Goal: Information Seeking & Learning: Understand process/instructions

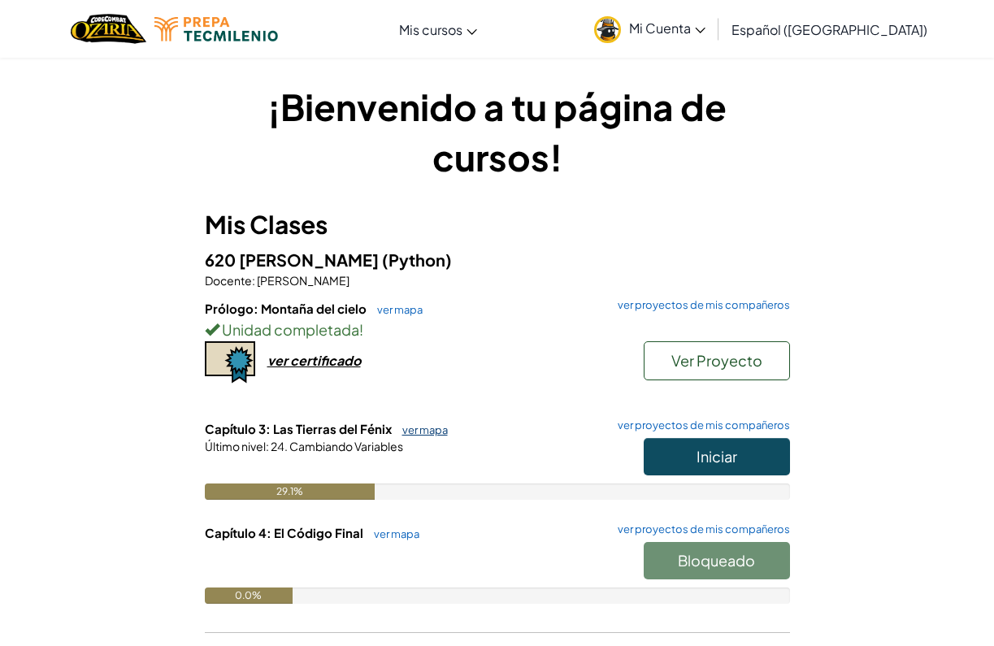
click at [426, 425] on link "ver mapa" at bounding box center [421, 430] width 54 height 13
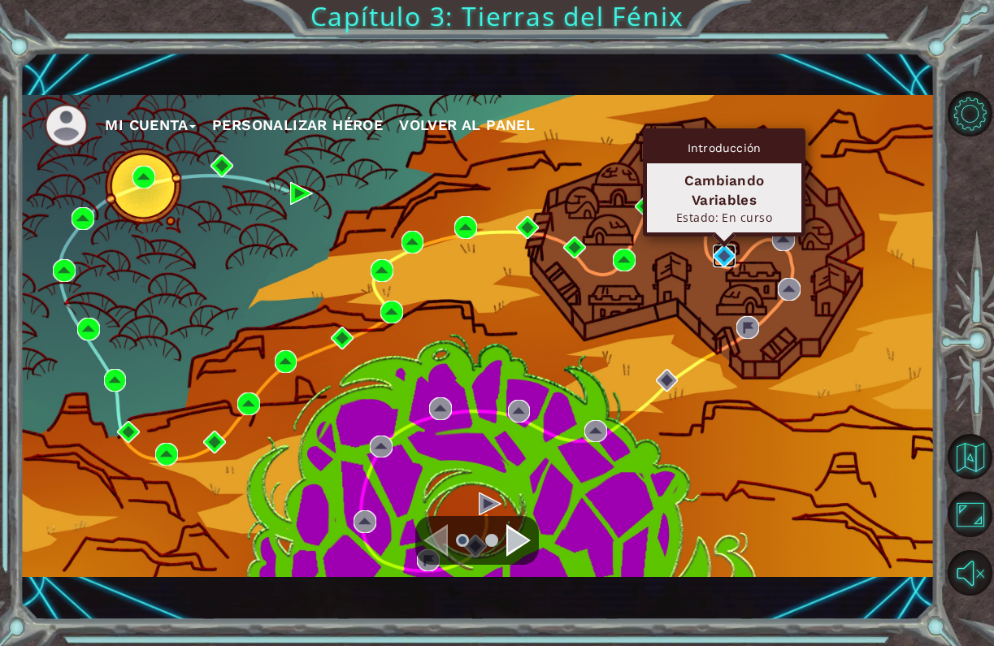
click at [716, 256] on img at bounding box center [724, 256] width 23 height 23
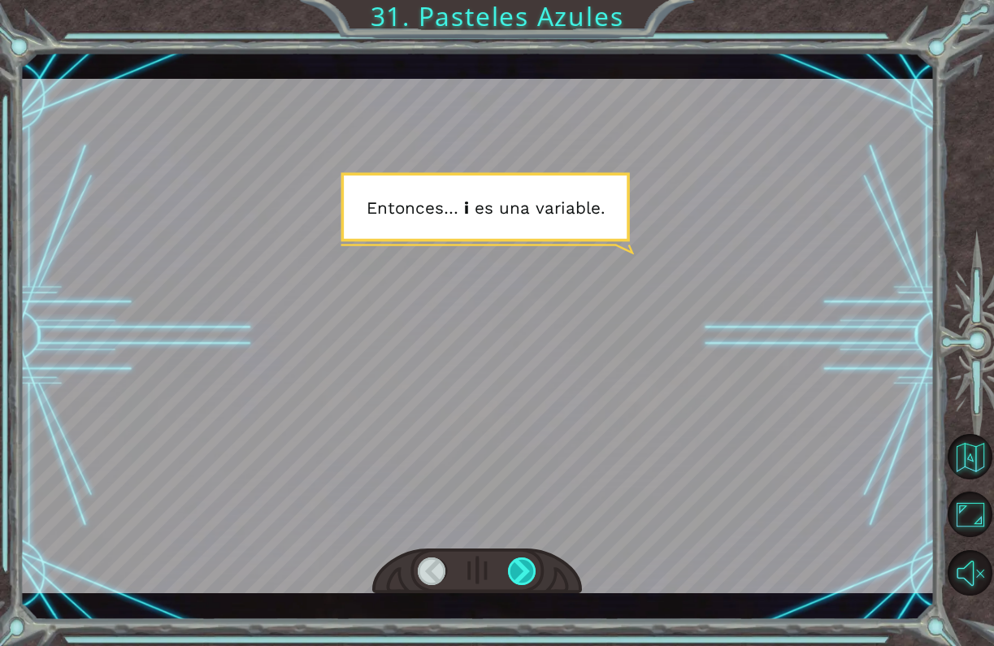
click at [528, 567] on div at bounding box center [522, 572] width 29 height 28
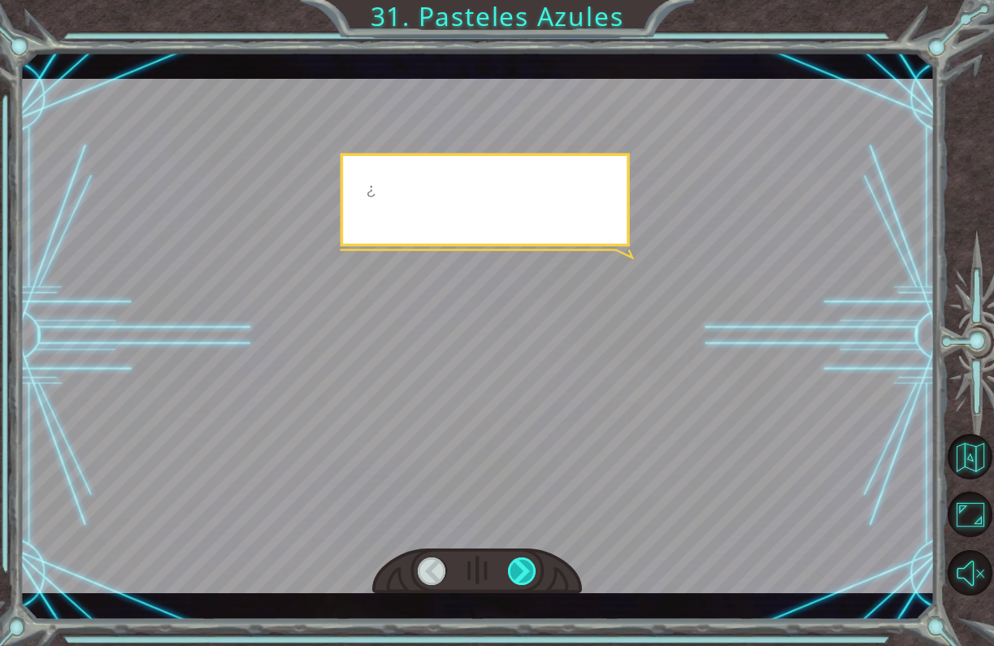
click at [528, 567] on div at bounding box center [522, 572] width 29 height 28
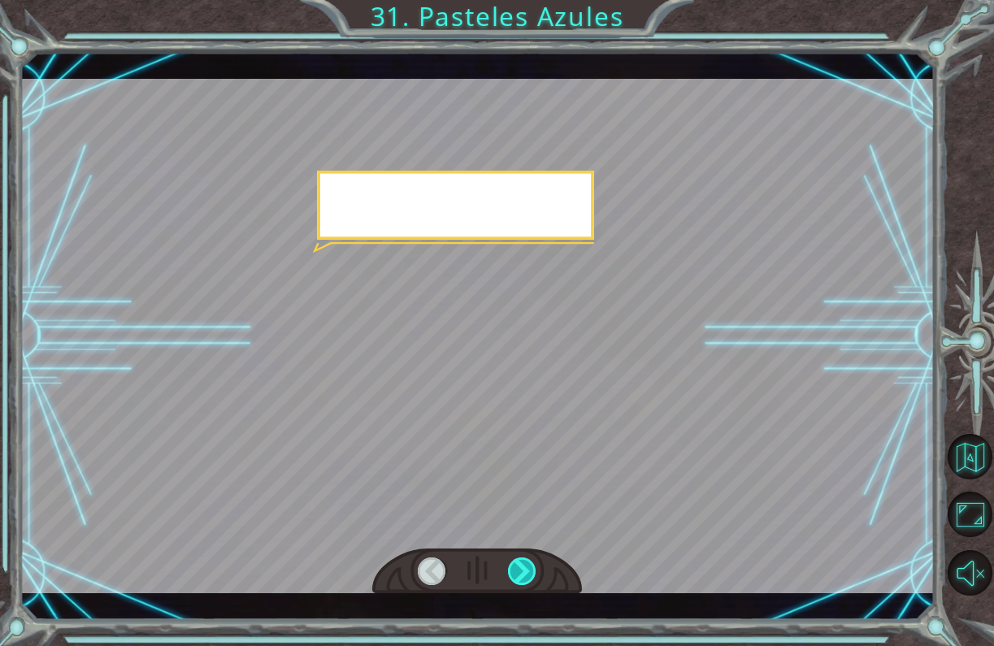
click at [528, 567] on div at bounding box center [522, 572] width 29 height 28
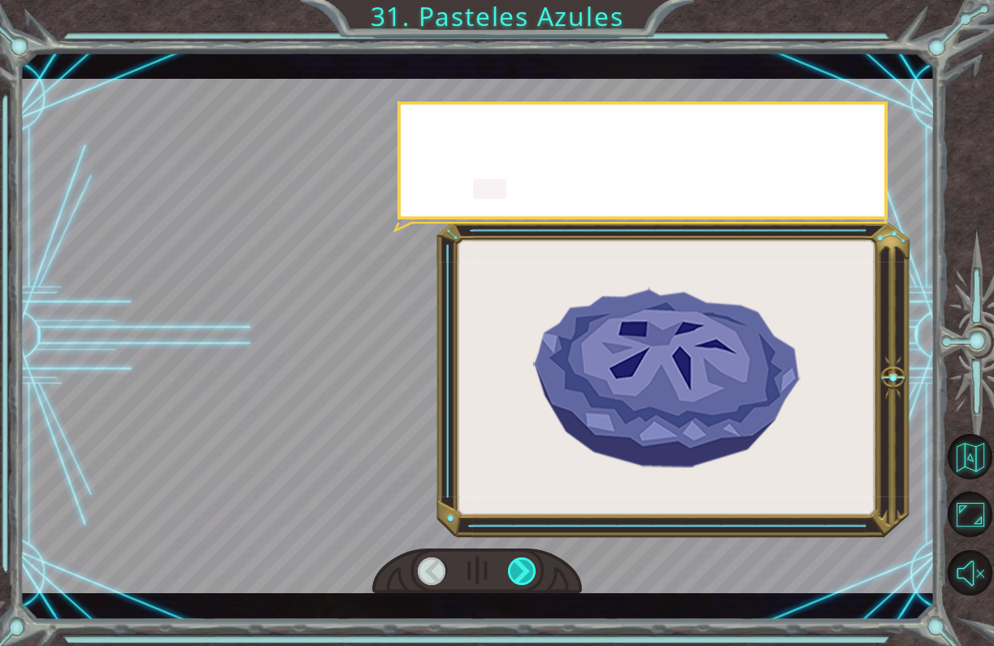
click at [528, 567] on div at bounding box center [522, 572] width 29 height 28
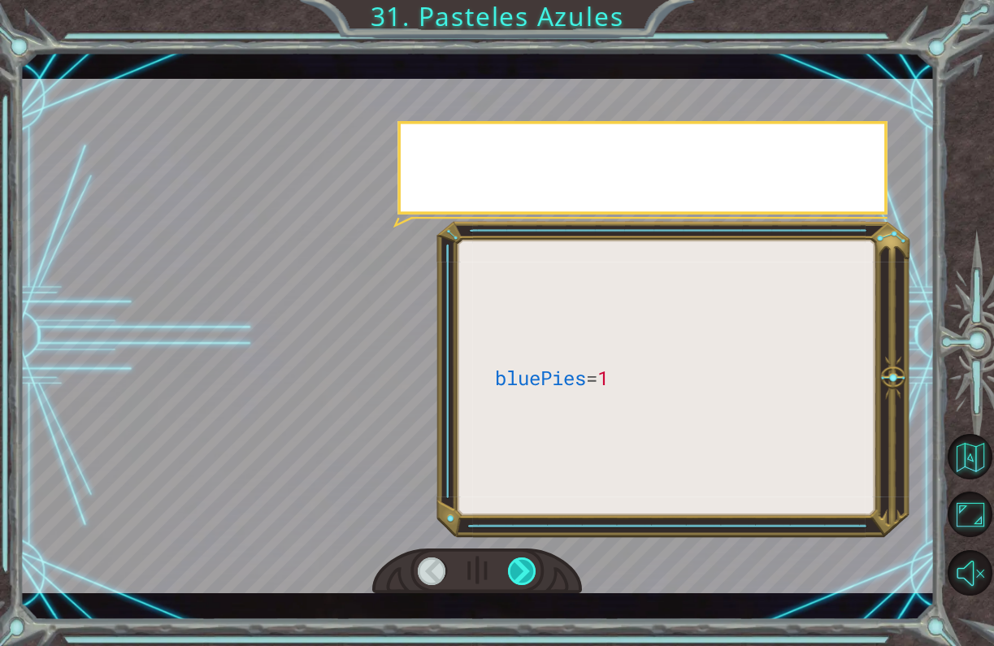
click at [528, 567] on div at bounding box center [522, 572] width 29 height 28
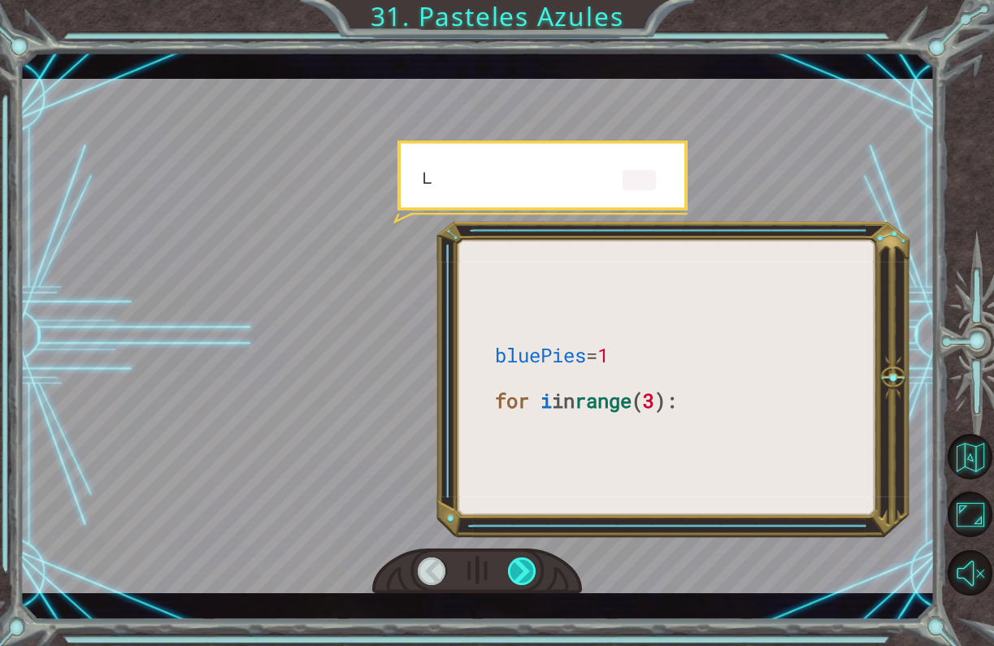
click at [528, 567] on div at bounding box center [522, 572] width 29 height 28
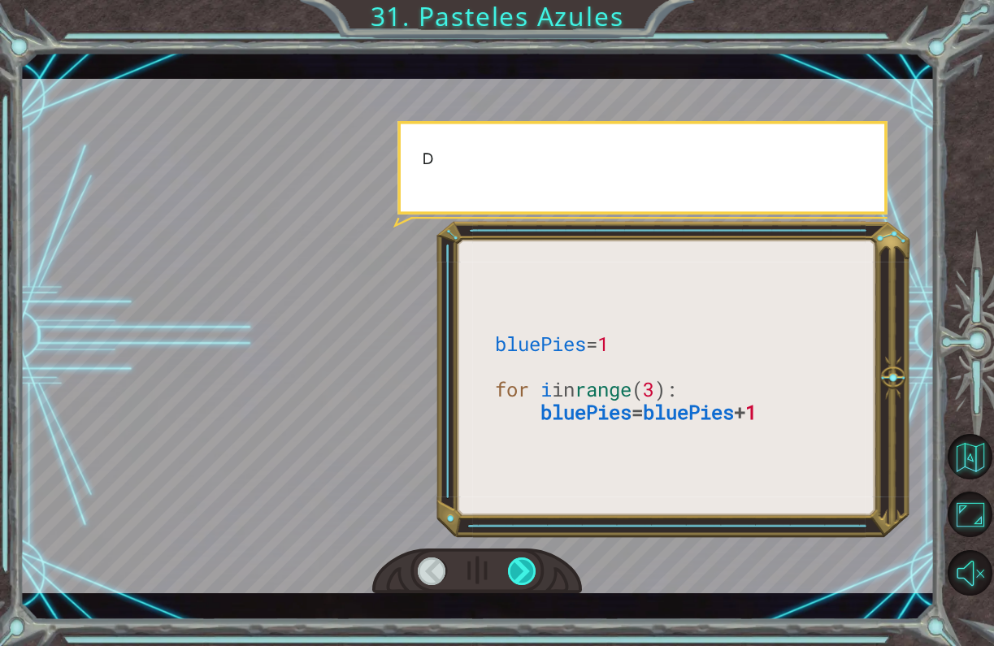
click at [528, 567] on div at bounding box center [522, 572] width 29 height 28
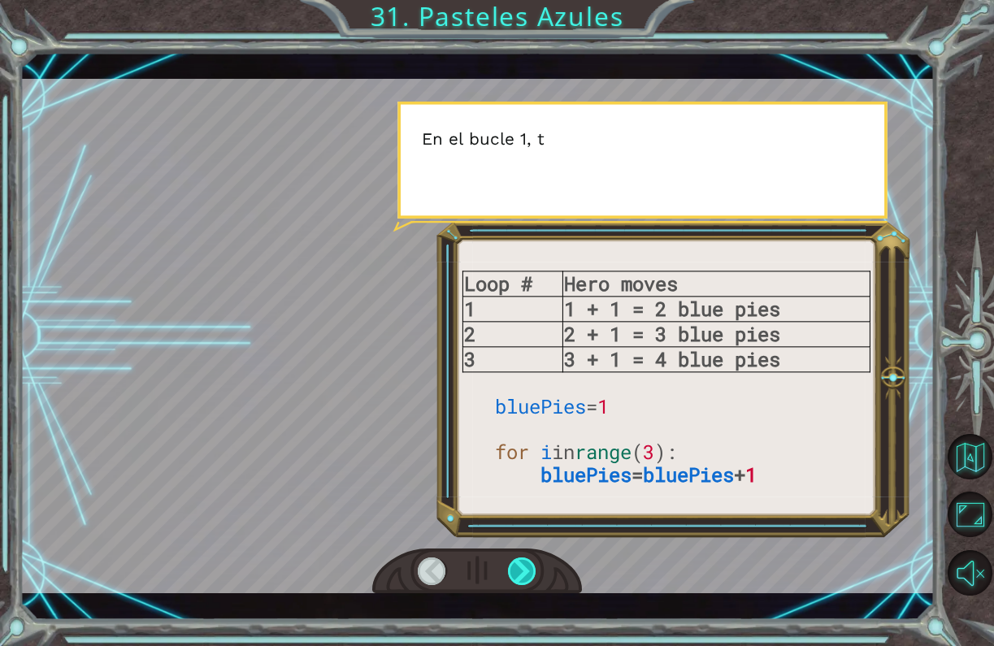
click at [528, 567] on div at bounding box center [522, 572] width 29 height 28
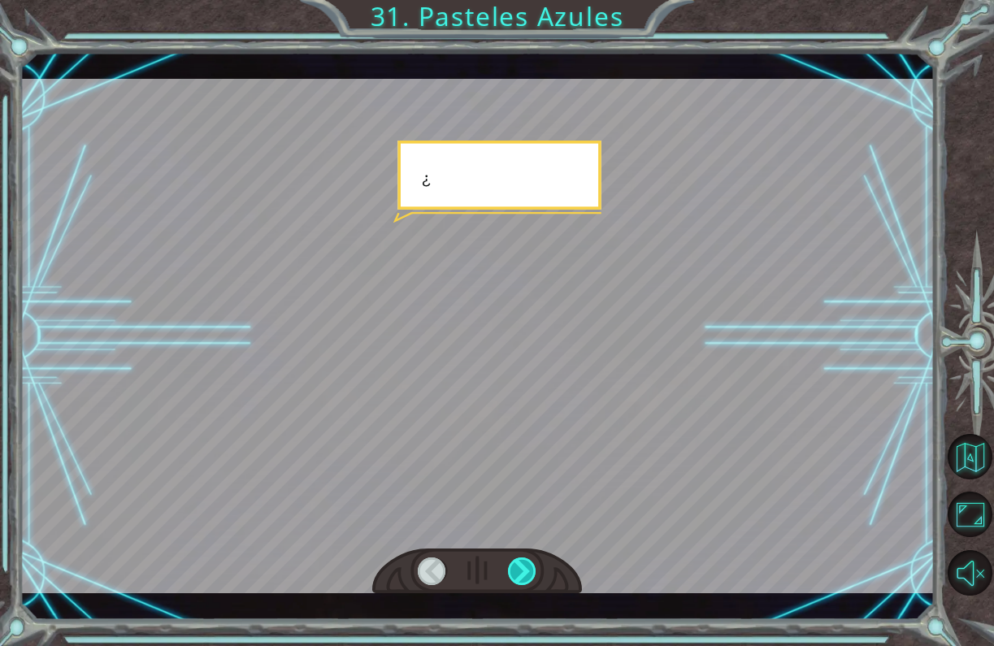
click at [528, 567] on div at bounding box center [522, 572] width 29 height 28
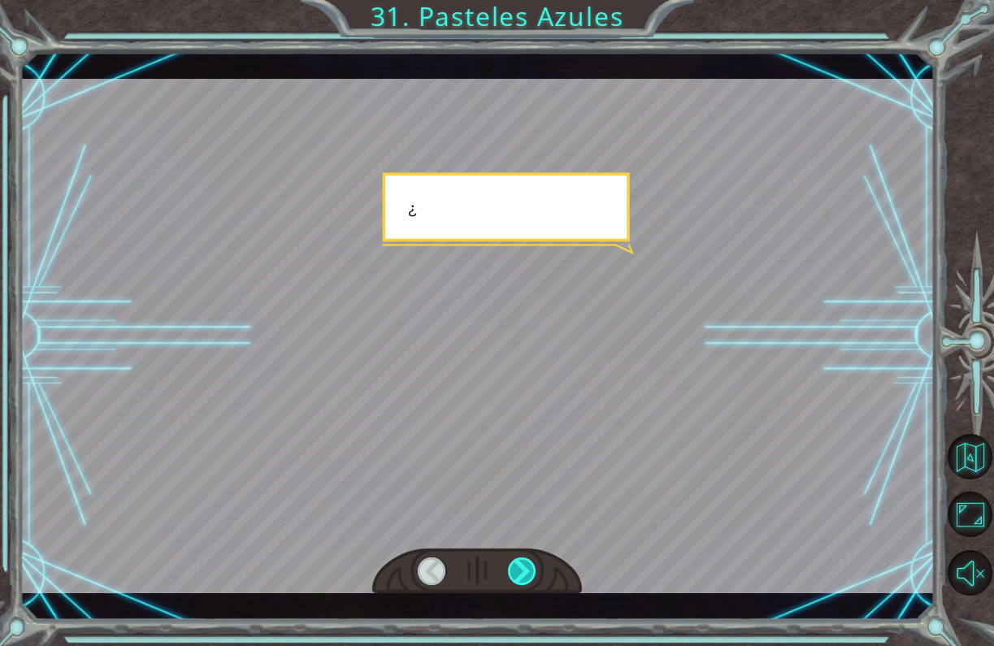
click at [528, 567] on div at bounding box center [522, 572] width 29 height 28
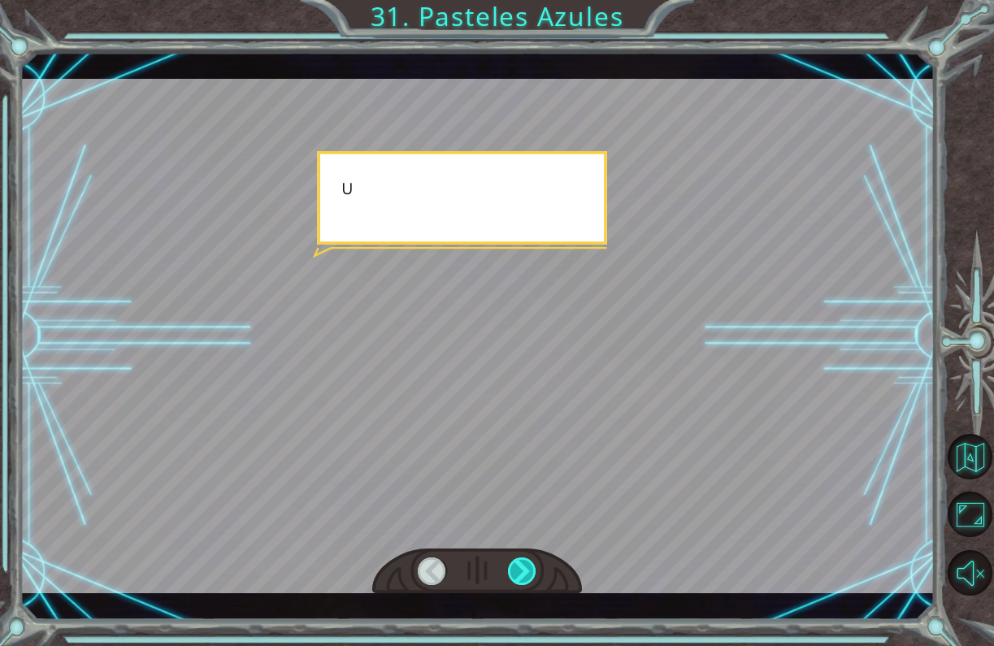
click at [528, 567] on div at bounding box center [522, 572] width 29 height 28
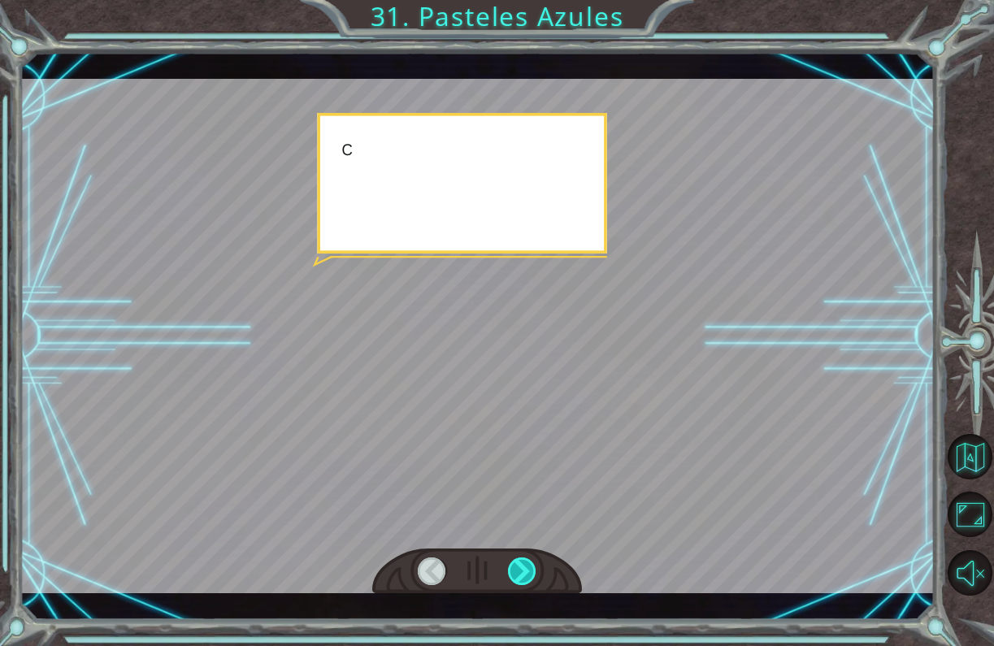
click at [528, 567] on div at bounding box center [522, 572] width 29 height 28
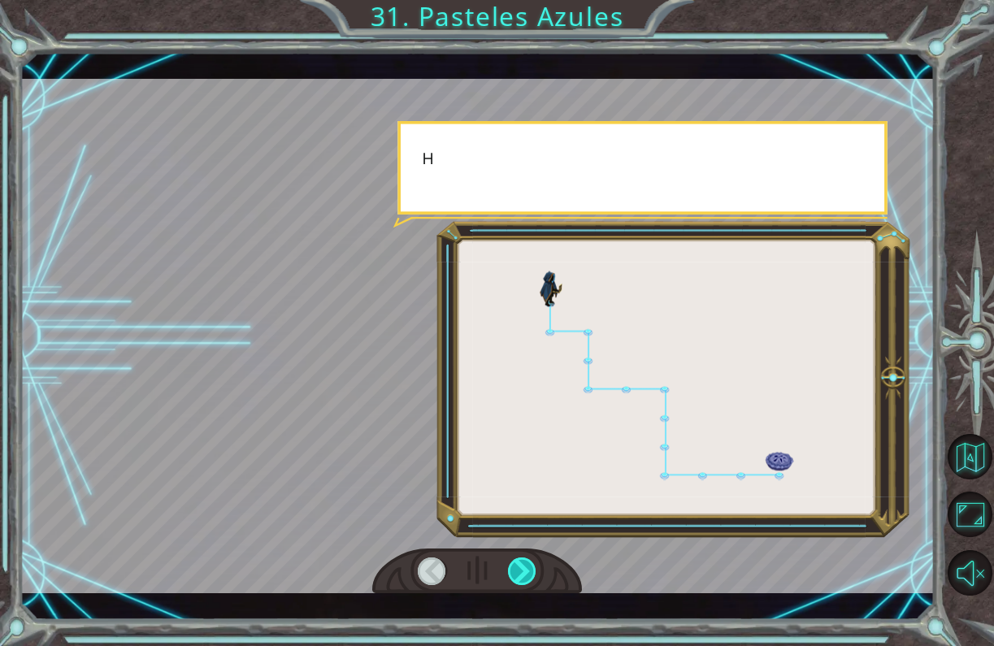
click at [528, 567] on div at bounding box center [522, 572] width 29 height 28
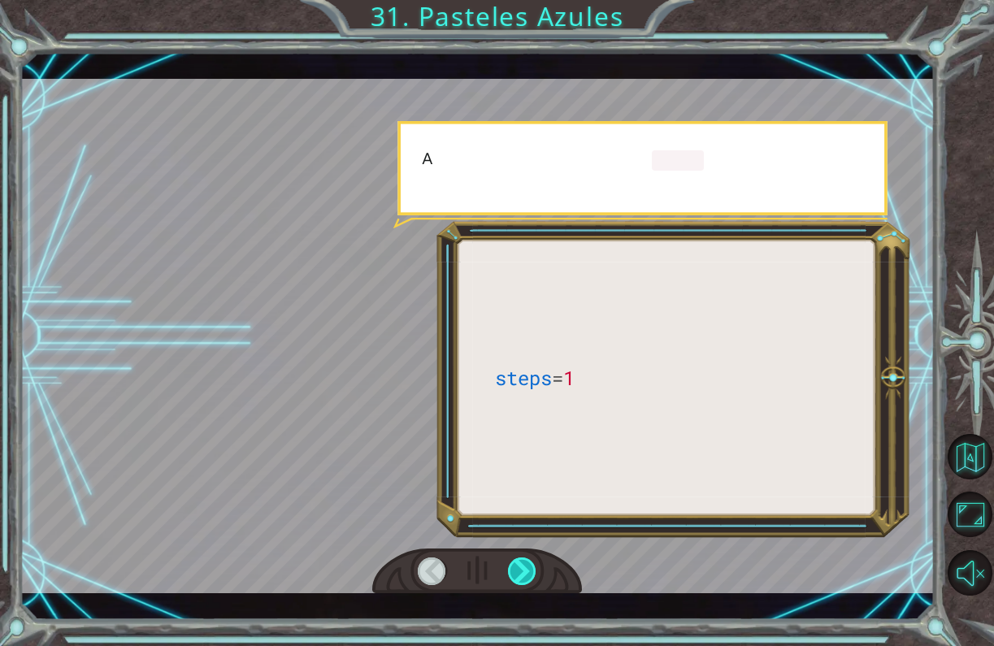
click at [528, 567] on div at bounding box center [522, 572] width 29 height 28
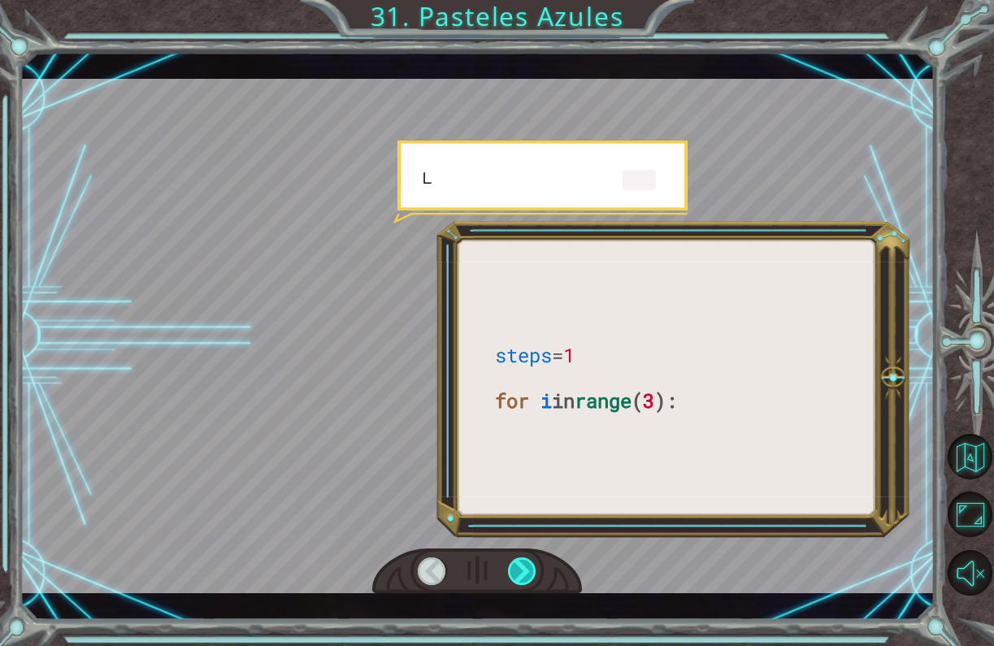
click at [528, 567] on div at bounding box center [522, 572] width 29 height 28
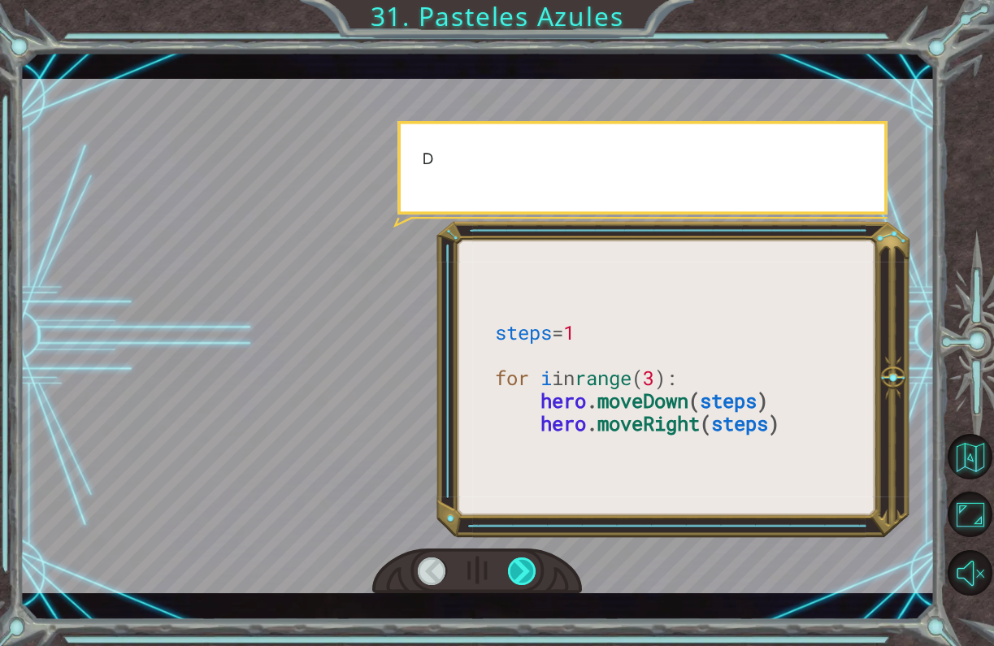
click at [528, 567] on div at bounding box center [522, 572] width 29 height 28
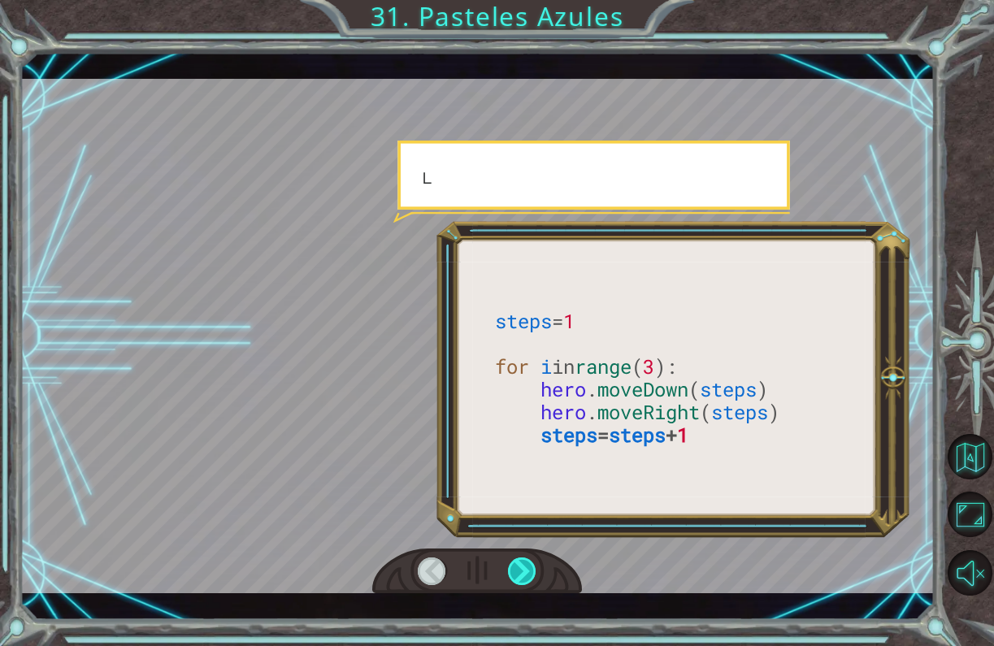
click at [528, 567] on div at bounding box center [522, 572] width 29 height 28
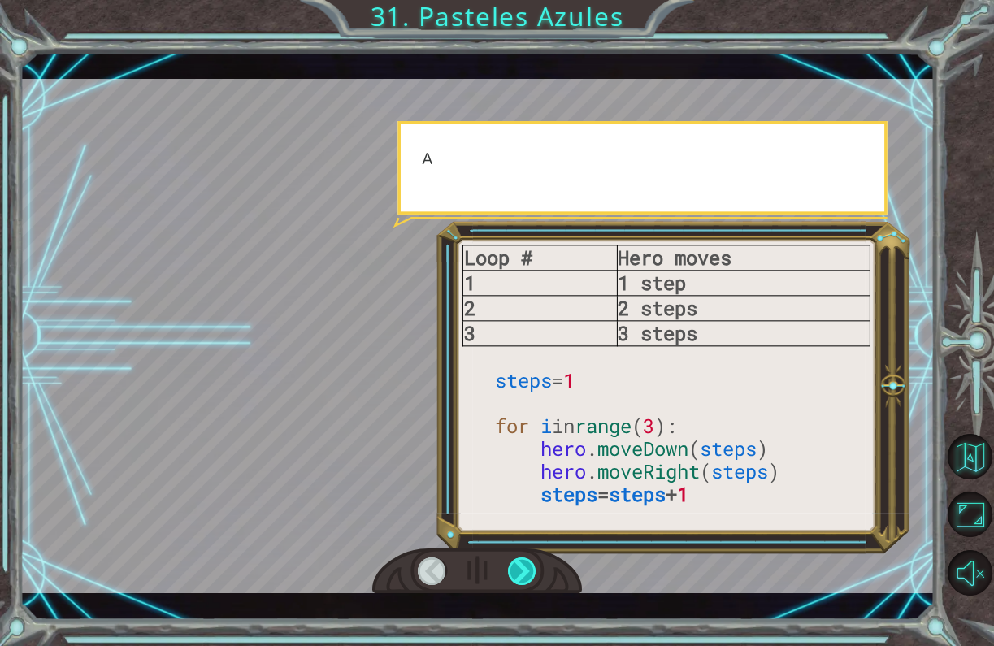
click at [528, 567] on div at bounding box center [522, 572] width 29 height 28
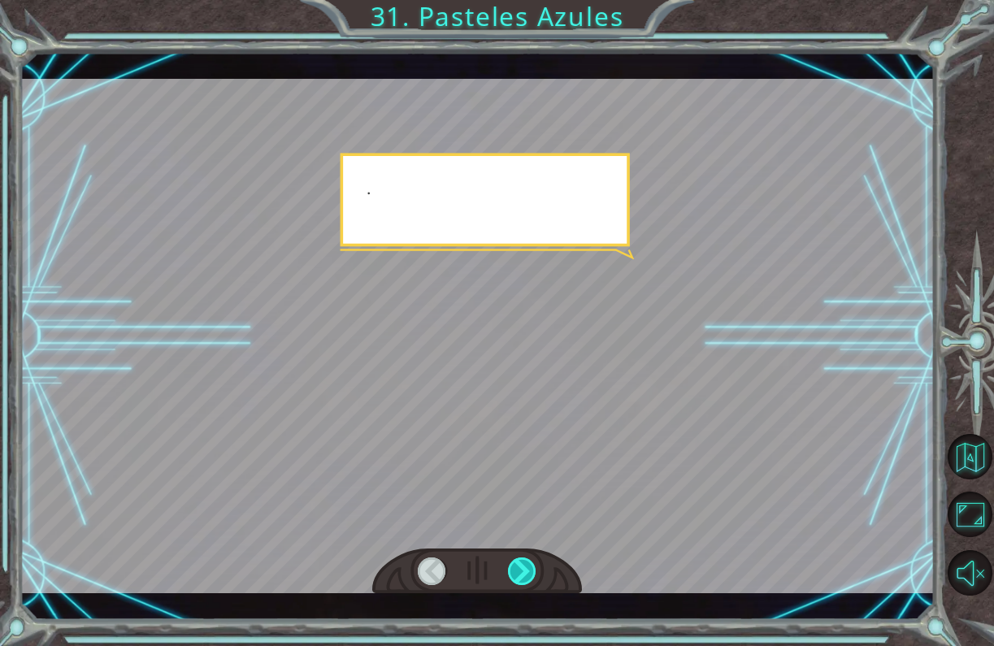
click at [528, 567] on div at bounding box center [522, 572] width 29 height 28
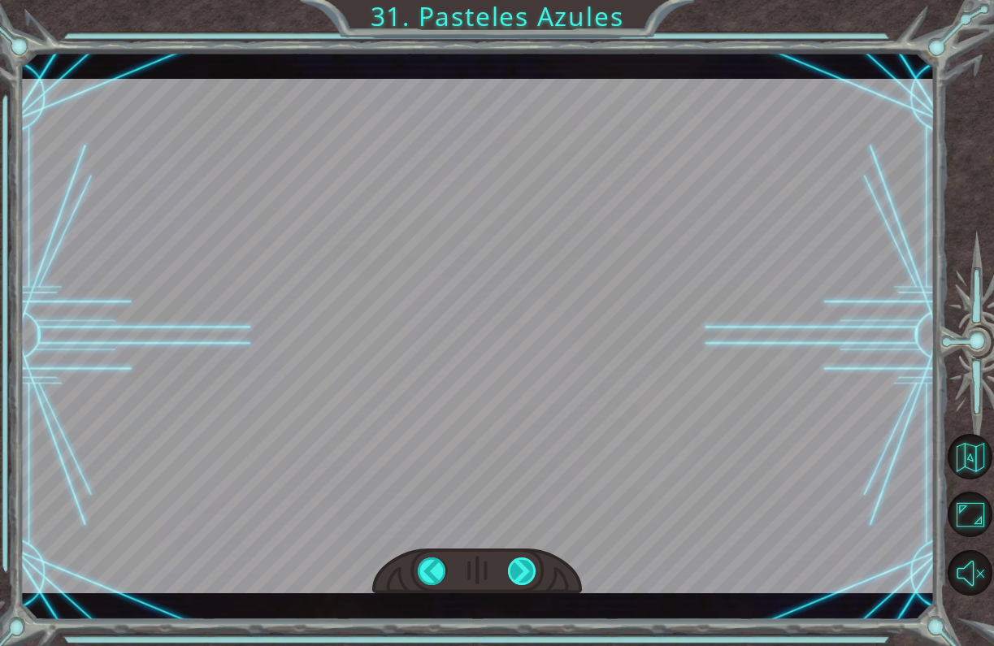
click at [528, 0] on div "Loop # Hero moves 1 1 step 2 2 steps 3 3 steps steps = 1 for i in range ( 3 ): …" at bounding box center [497, 0] width 994 height 0
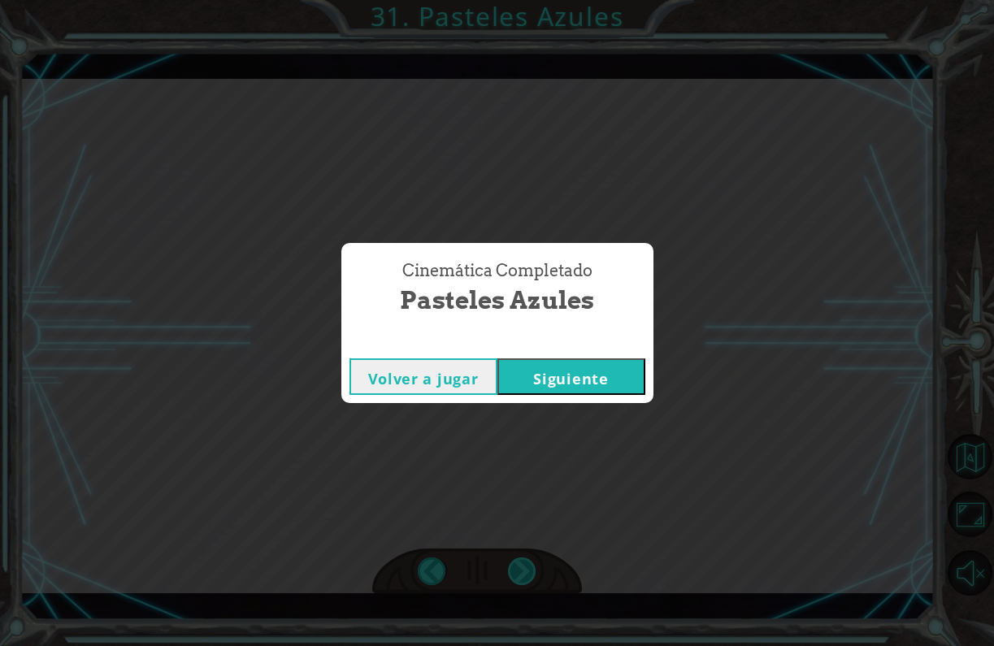
click at [528, 567] on div "Cinemática Completado Pasteles Azules Volver a jugar [GEOGRAPHIC_DATA]" at bounding box center [497, 323] width 994 height 646
click at [537, 416] on div "Cinemática Completado Pasteles Azules Volver a jugar [GEOGRAPHIC_DATA]" at bounding box center [497, 323] width 994 height 646
click at [550, 375] on button "Siguiente" at bounding box center [572, 377] width 148 height 37
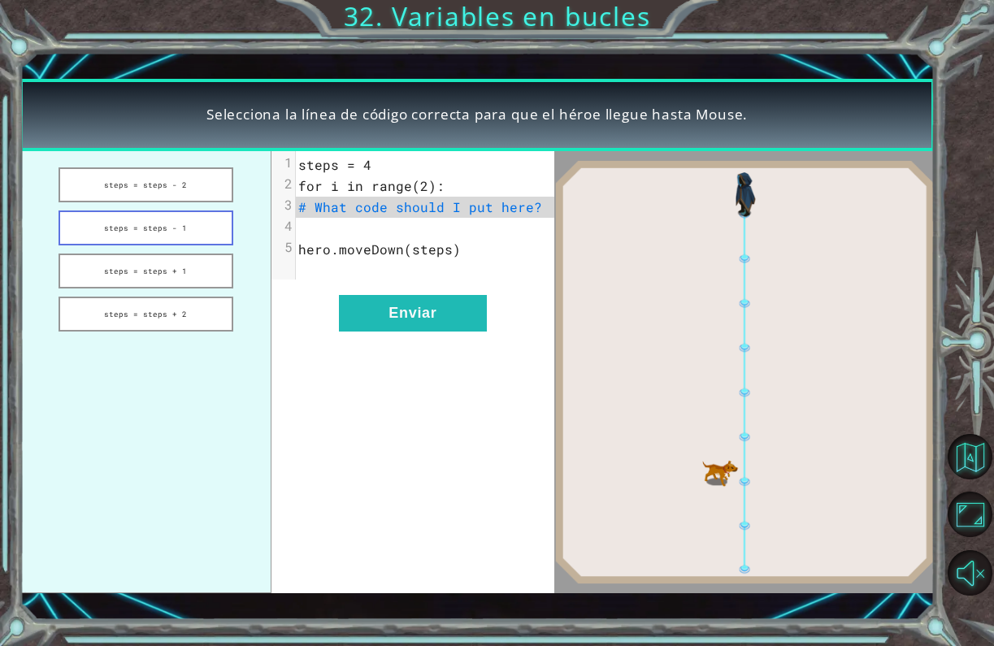
drag, startPoint x: 189, startPoint y: 183, endPoint x: 185, endPoint y: 241, distance: 58.7
click at [185, 241] on ul "steps = steps - 2 steps = steps - 1 steps = steps + 1 steps = steps + 2" at bounding box center [146, 372] width 252 height 442
drag, startPoint x: 184, startPoint y: 225, endPoint x: 337, endPoint y: 241, distance: 153.6
click at [340, 241] on div "steps = steps - 2 steps = steps - 1 steps = steps + 1 steps = steps + 2 xxxxxxx…" at bounding box center [287, 372] width 534 height 442
click at [161, 269] on button "steps = steps + 1" at bounding box center [146, 271] width 175 height 35
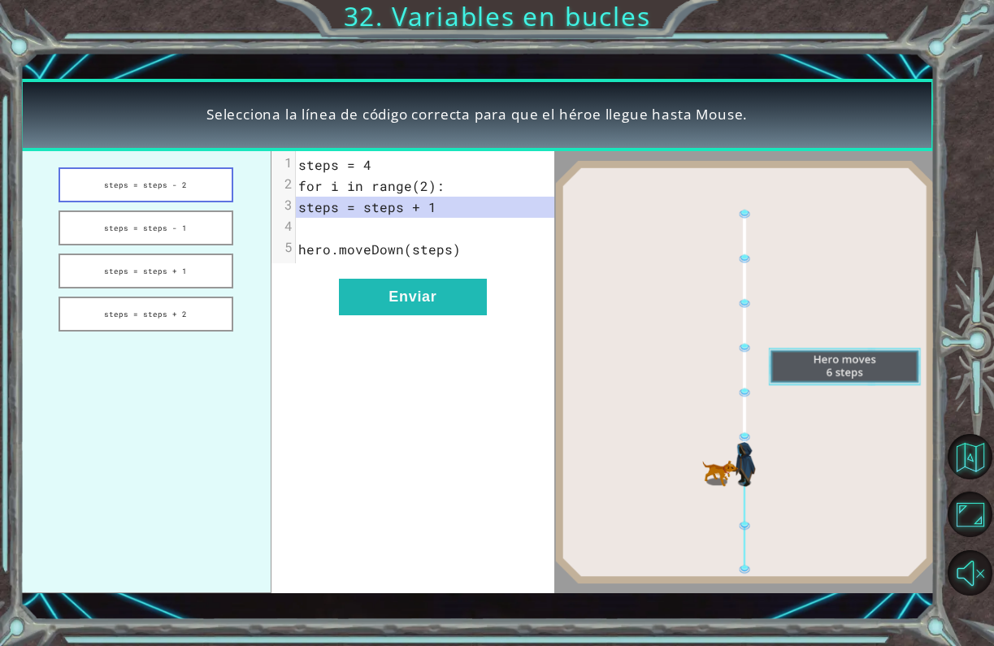
click at [134, 179] on button "steps = steps - 2" at bounding box center [146, 184] width 175 height 35
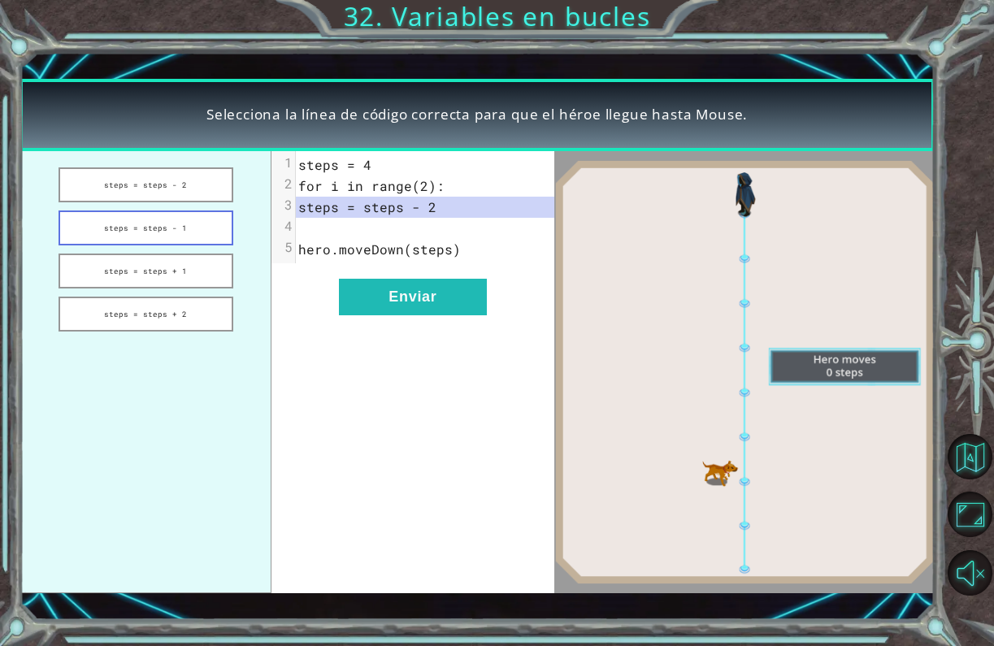
click at [142, 228] on button "steps = steps - 1" at bounding box center [146, 228] width 175 height 35
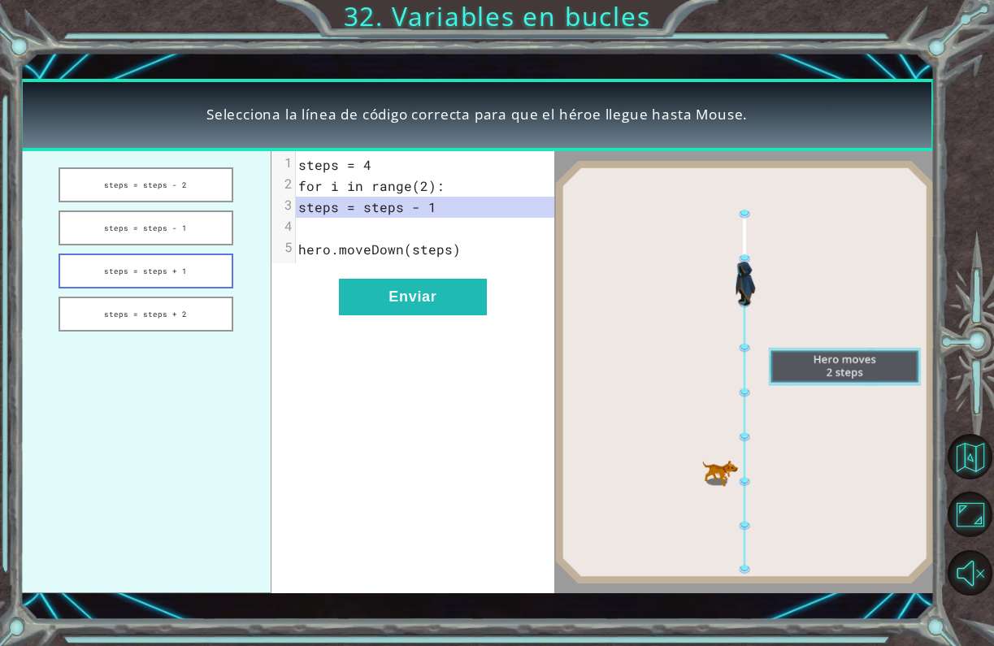
click at [144, 272] on button "steps = steps + 1" at bounding box center [146, 271] width 175 height 35
drag, startPoint x: 144, startPoint y: 272, endPoint x: 319, endPoint y: 247, distance: 176.5
click at [320, 246] on div "steps = steps - 2 steps = steps - 1 steps = steps + 1 steps = steps + 2 xxxxxxx…" at bounding box center [287, 372] width 534 height 442
click at [170, 280] on button "steps = steps + 1" at bounding box center [146, 271] width 175 height 35
click at [317, 237] on pre "​" at bounding box center [425, 228] width 258 height 21
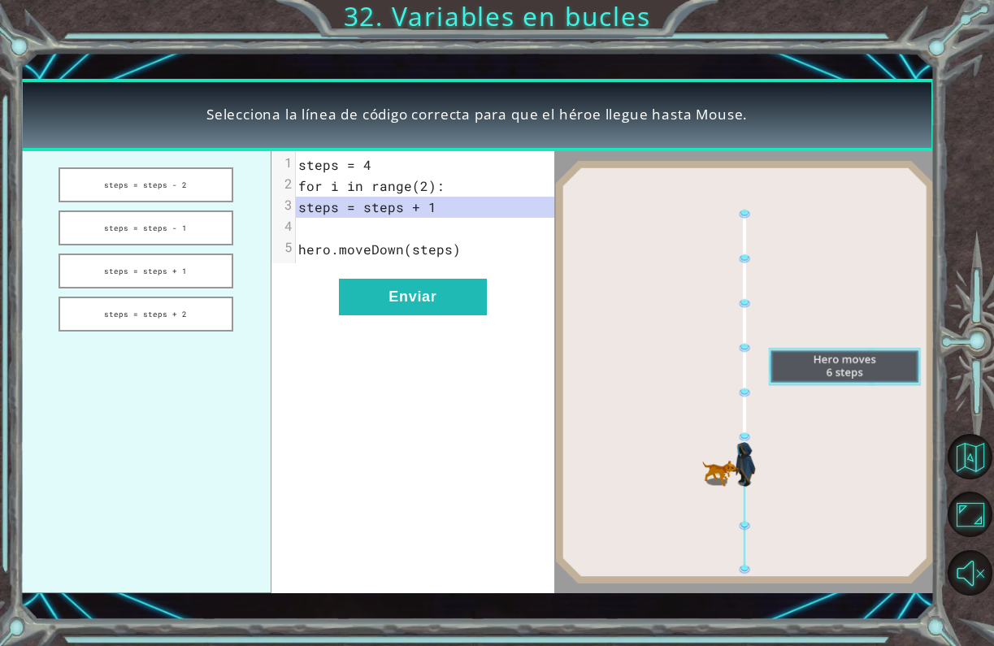
click at [315, 229] on pre "​" at bounding box center [425, 228] width 258 height 21
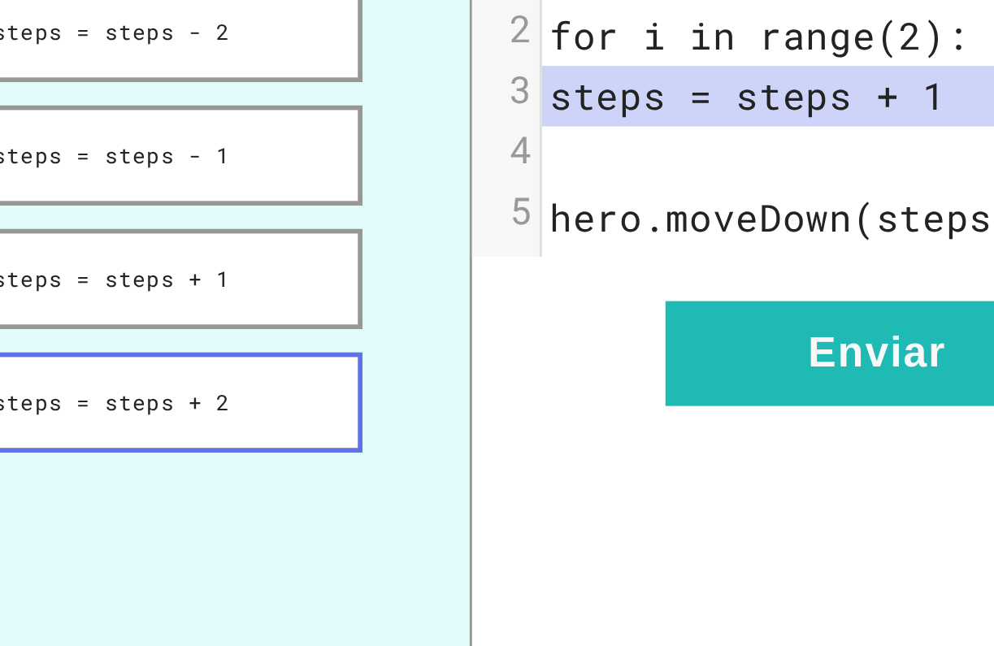
click at [89, 297] on button "steps = steps + 2" at bounding box center [146, 314] width 175 height 35
